Goal: Task Accomplishment & Management: Use online tool/utility

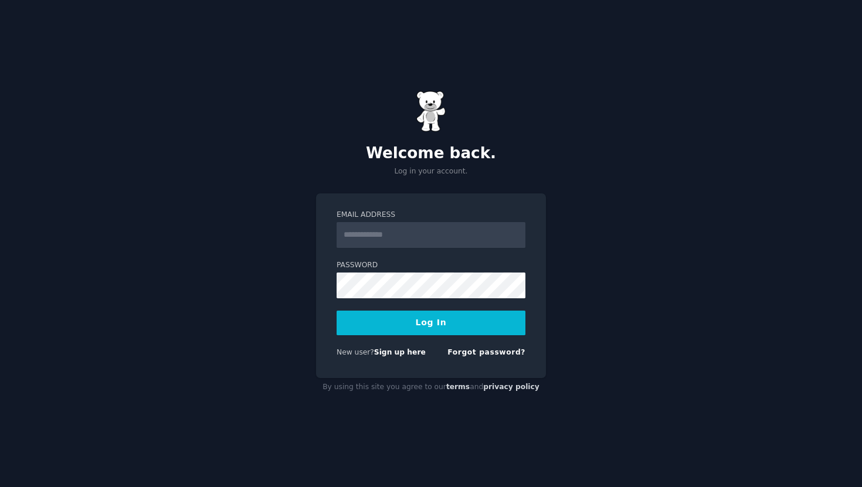
type input "**********"
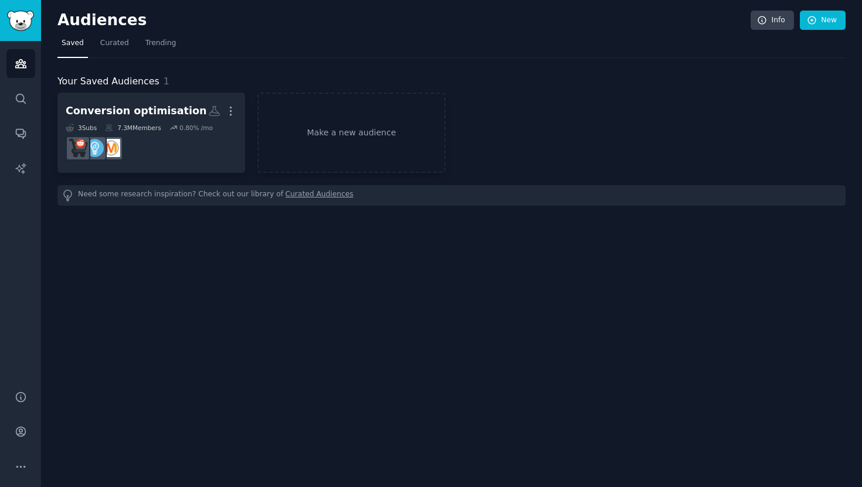
click at [172, 246] on div "Audiences Info New Saved Curated Trending Your Saved Audiences 1 Conversion opt…" at bounding box center [451, 243] width 821 height 487
click at [322, 137] on link "Make a new audience" at bounding box center [351, 133] width 188 height 80
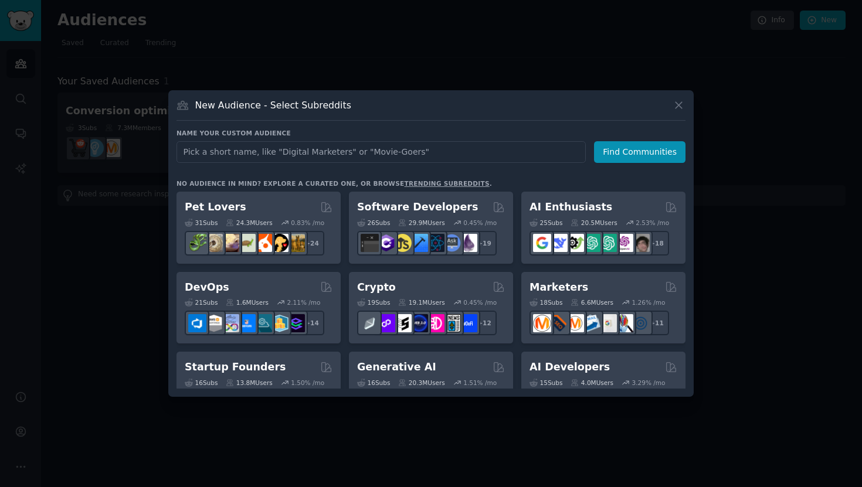
click at [298, 152] on input "text" at bounding box center [380, 152] width 409 height 22
type input "Travel Management"
click at [633, 152] on button "Find Communities" at bounding box center [639, 152] width 91 height 22
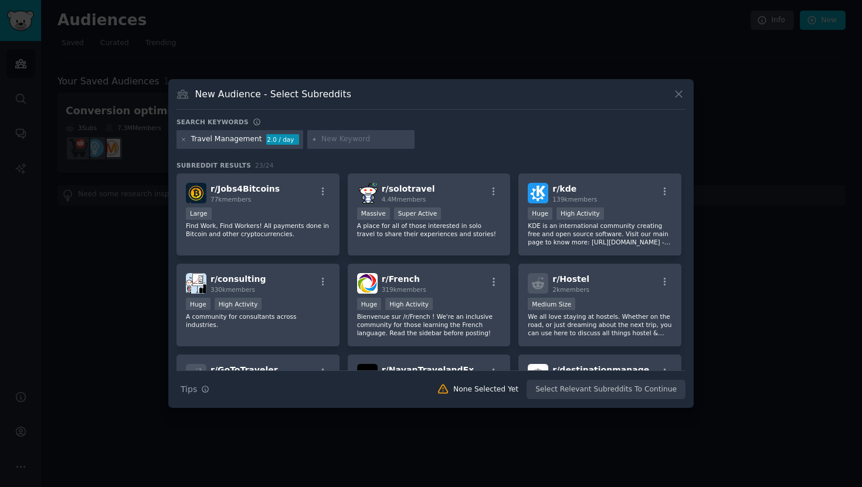
click at [239, 139] on div "Travel Management" at bounding box center [226, 139] width 71 height 11
click at [184, 138] on icon at bounding box center [183, 139] width 3 height 3
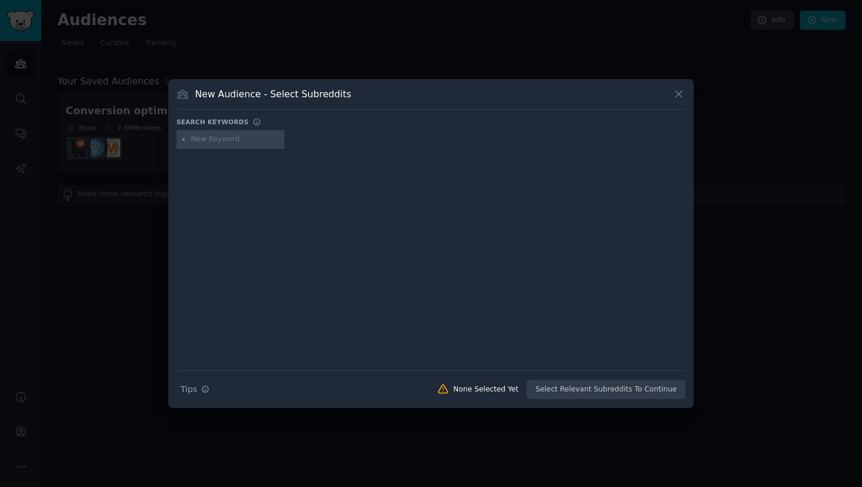
click at [228, 132] on div at bounding box center [230, 139] width 108 height 19
click at [228, 136] on input "text" at bounding box center [235, 139] width 89 height 11
type input "[PERSON_NAME] wagonlit"
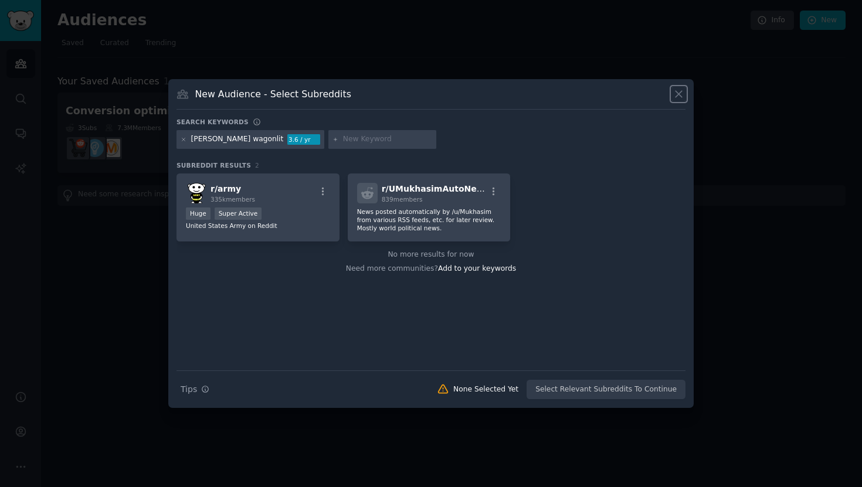
click at [678, 94] on icon at bounding box center [678, 94] width 6 height 6
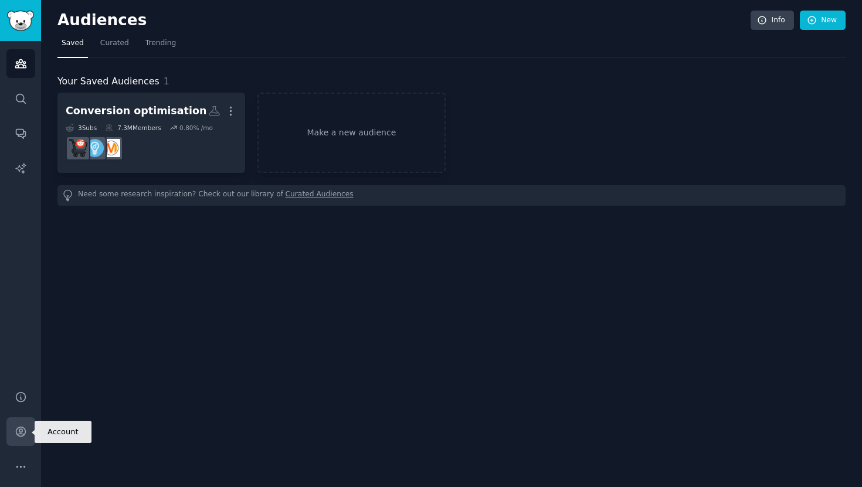
click at [24, 434] on icon "Sidebar" at bounding box center [20, 431] width 9 height 9
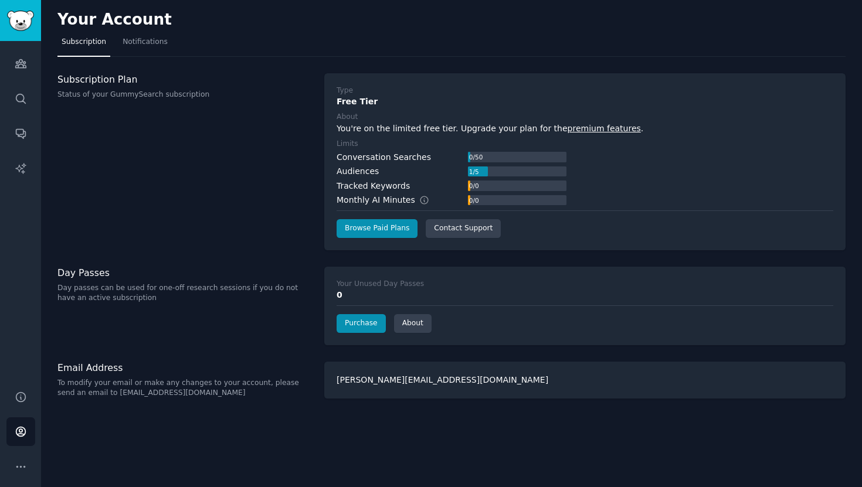
click at [264, 147] on div "Subscription Plan Status of your GummySearch subscription" at bounding box center [184, 161] width 254 height 177
